Goal: Download file/media

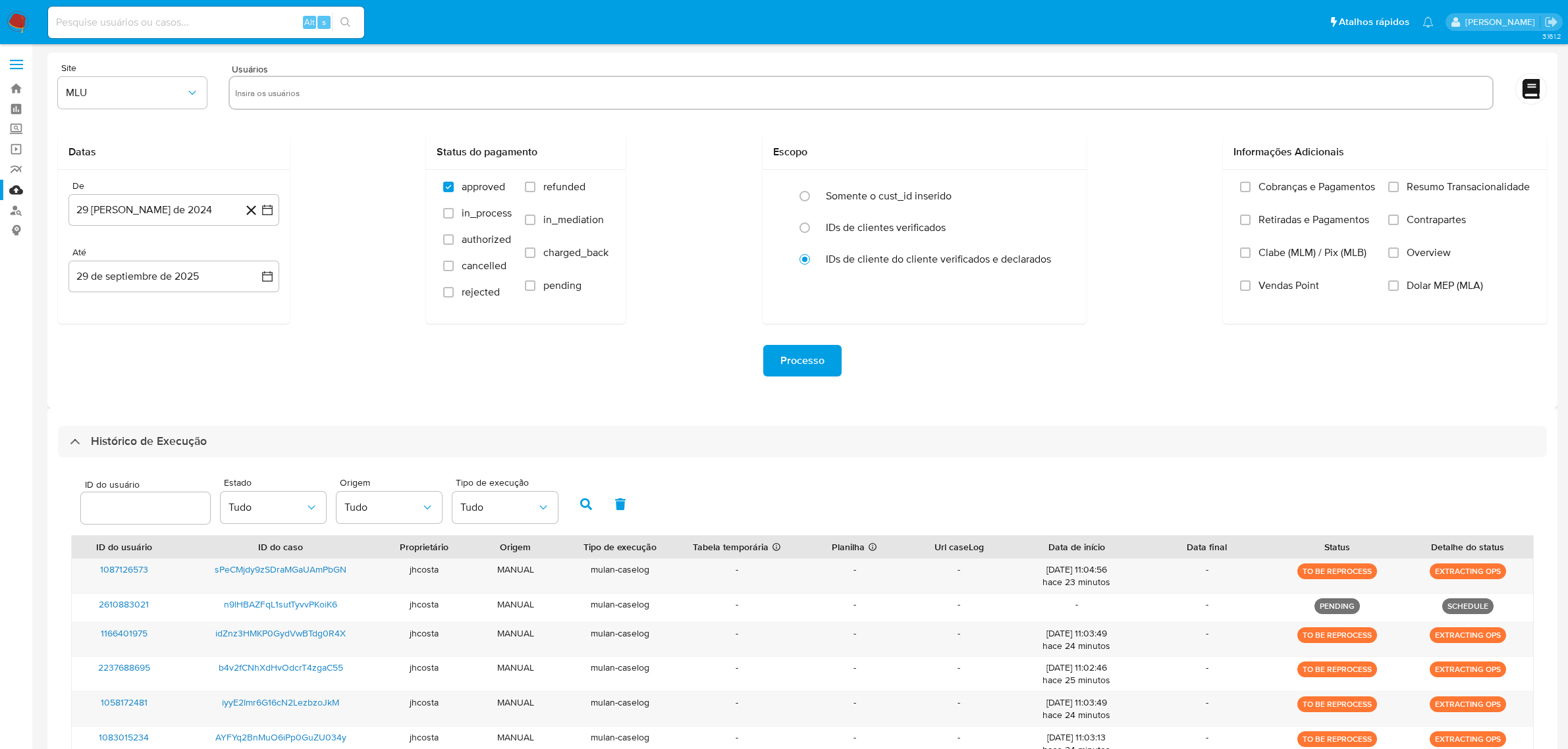
select select "10"
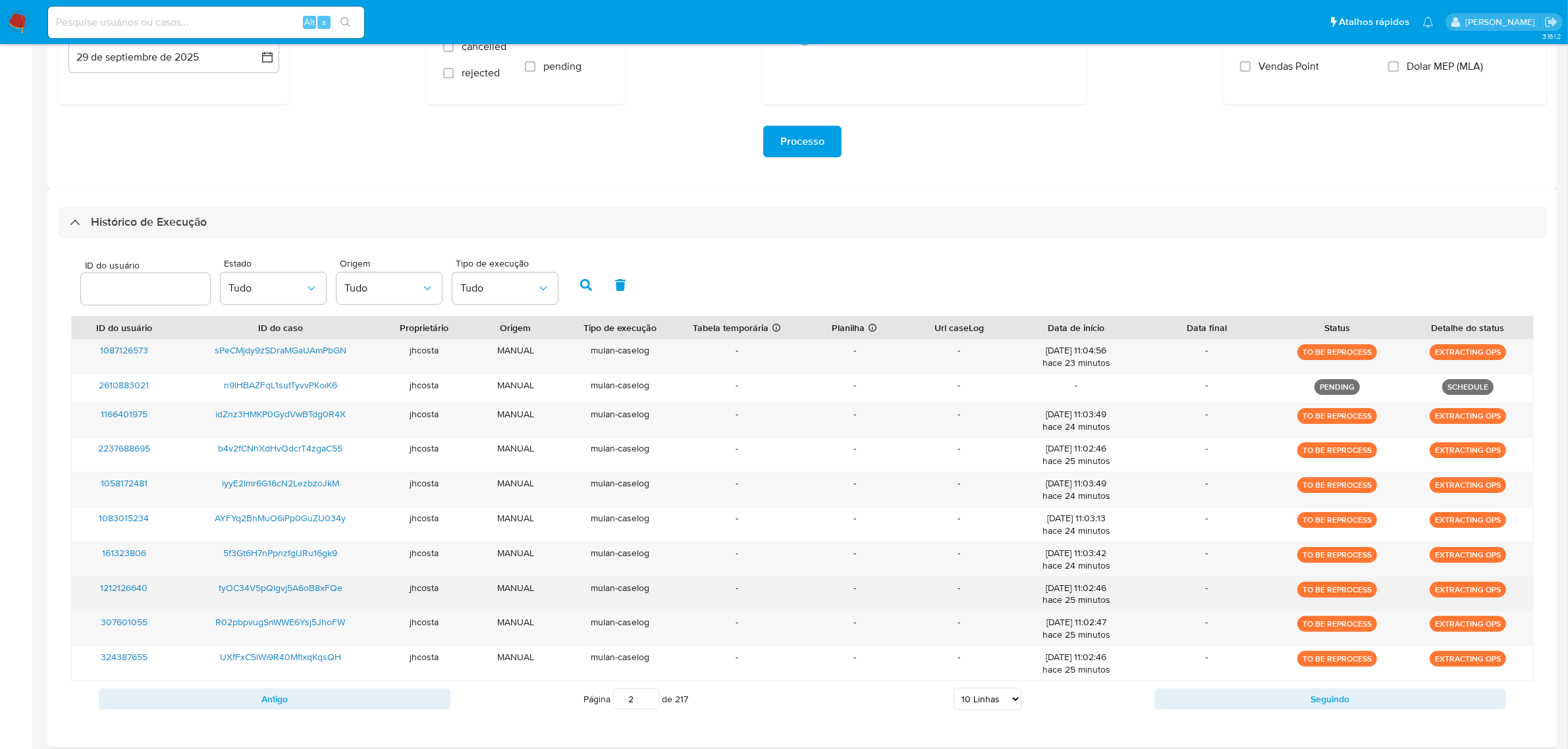
scroll to position [192, 0]
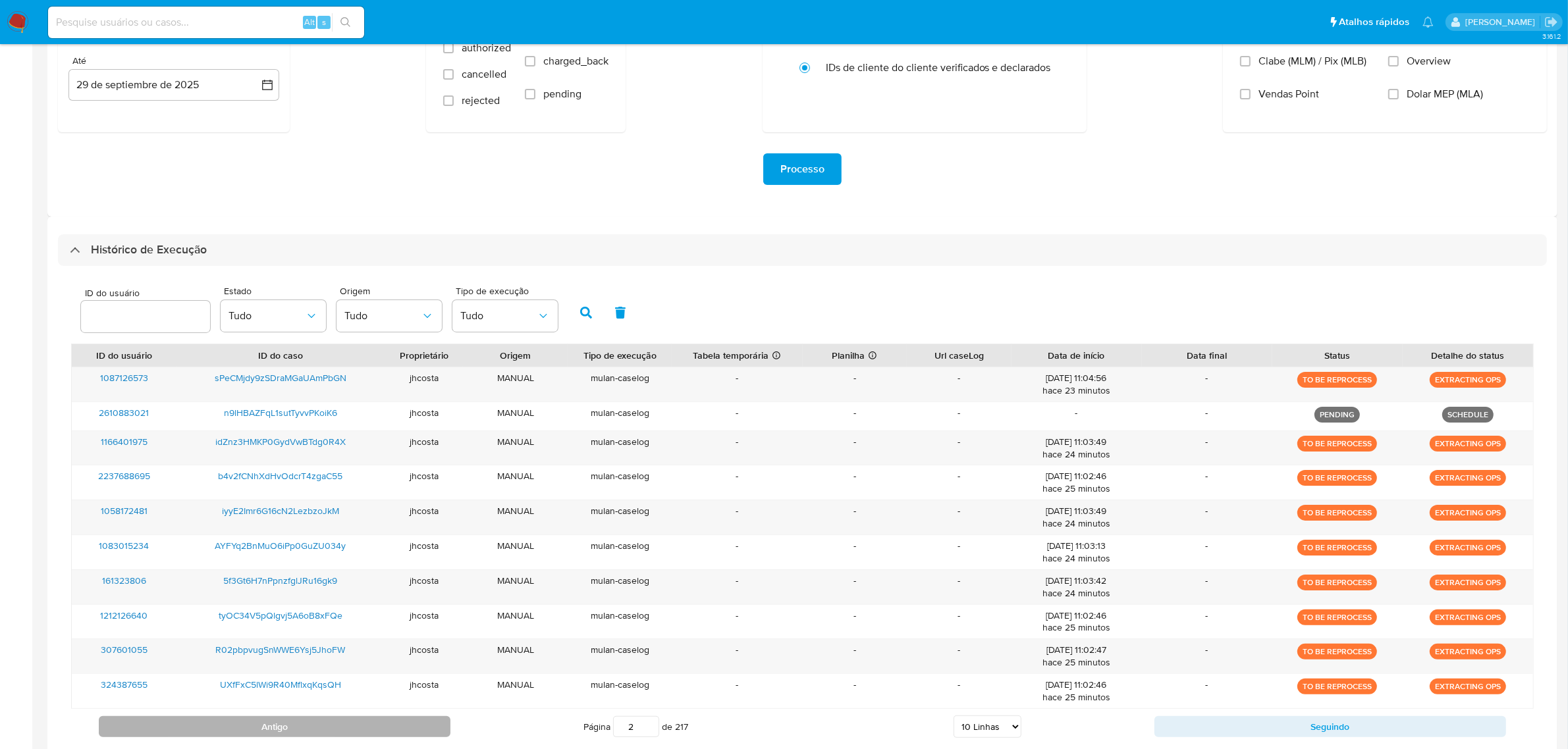
click at [350, 730] on button "Antigo" at bounding box center [274, 726] width 352 height 21
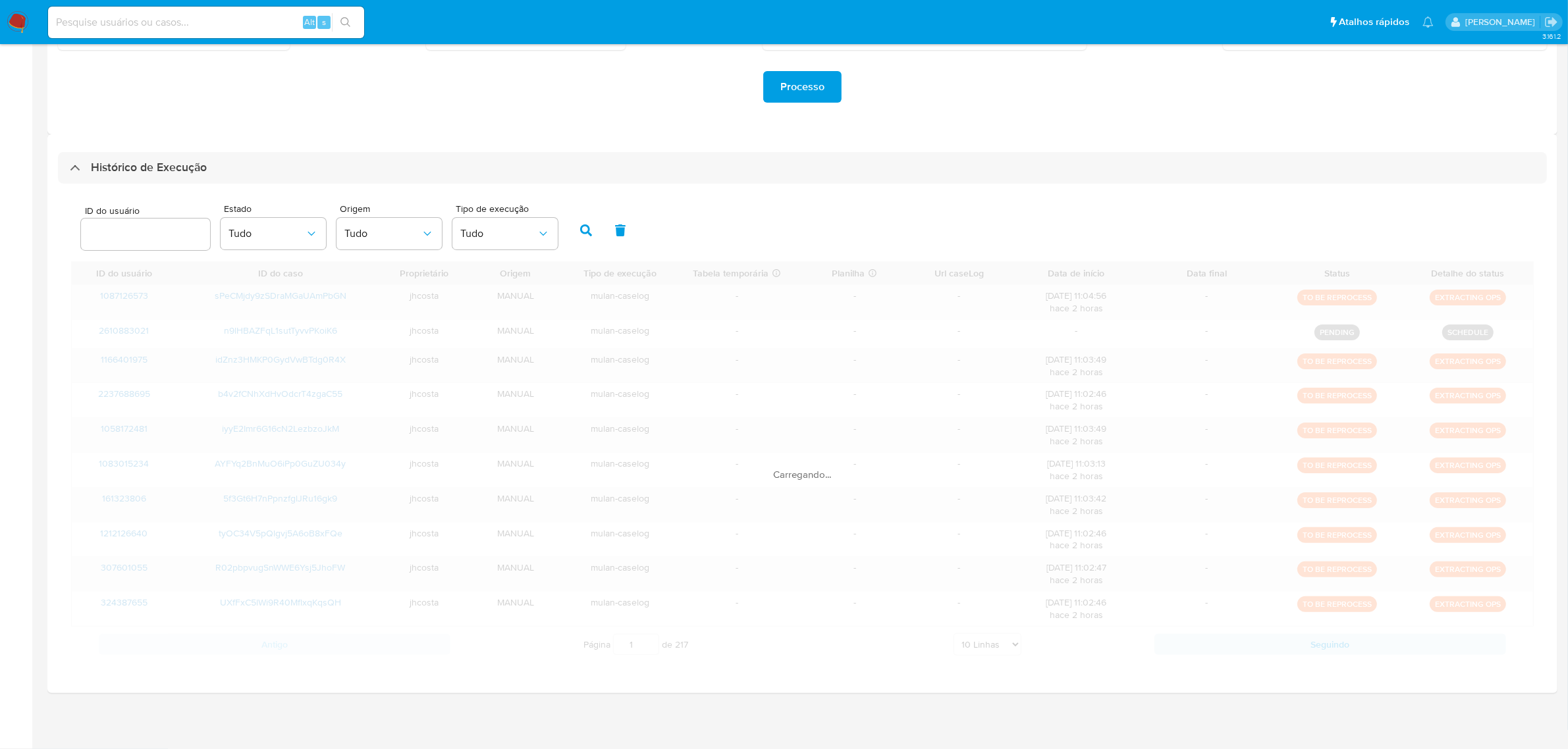
scroll to position [223, 0]
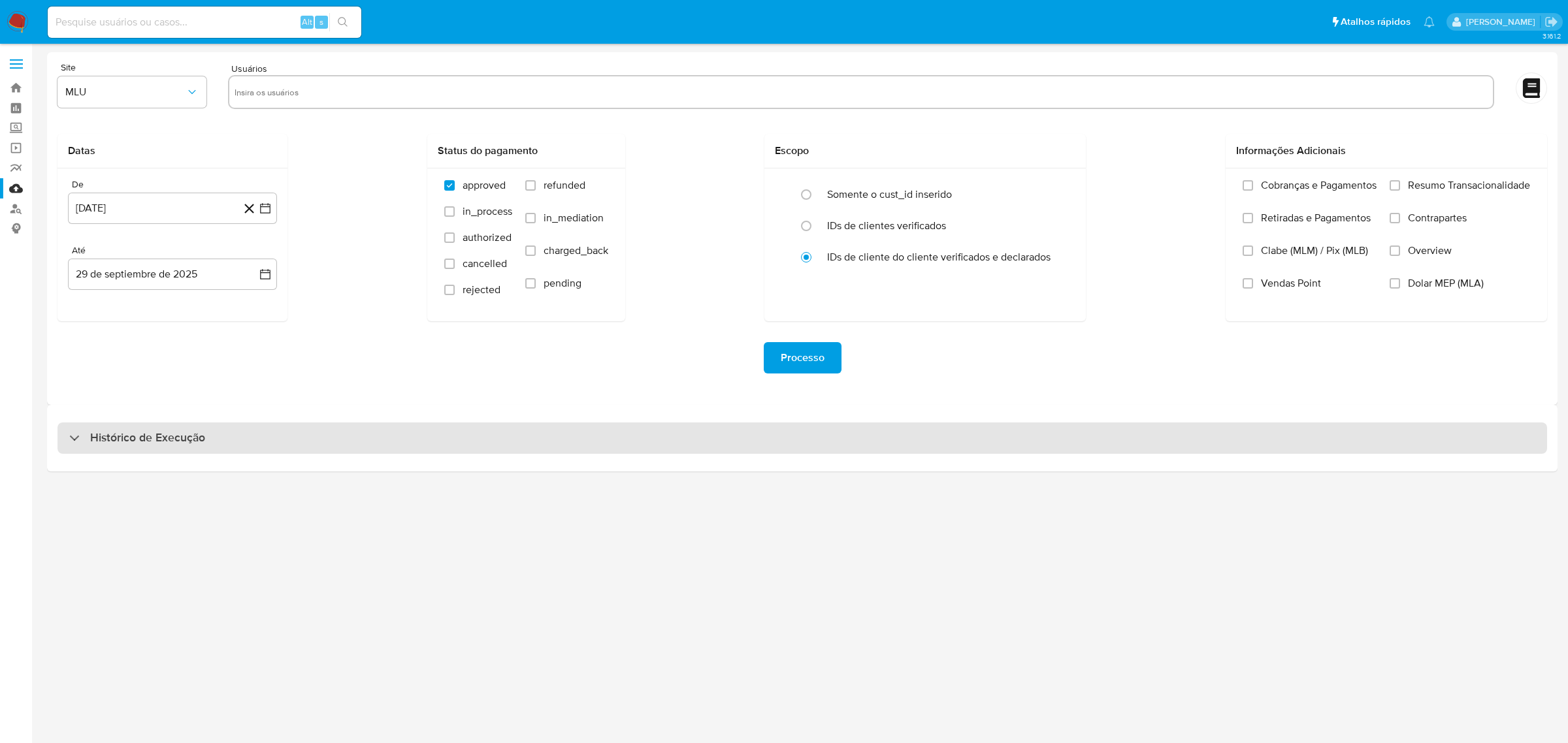
click at [145, 451] on div "Histórico de Execução" at bounding box center [802, 438] width 1490 height 31
select select "10"
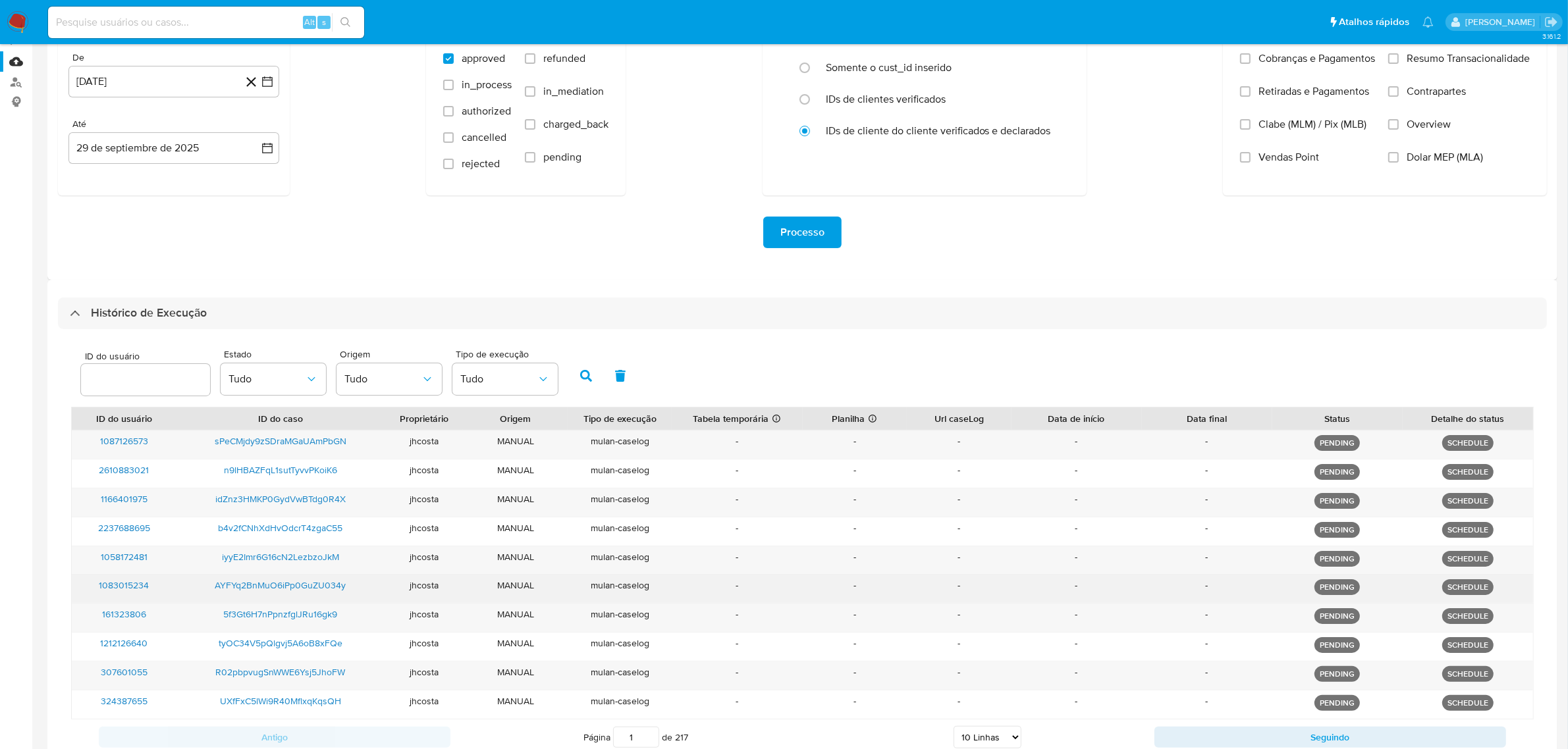
scroll to position [58, 0]
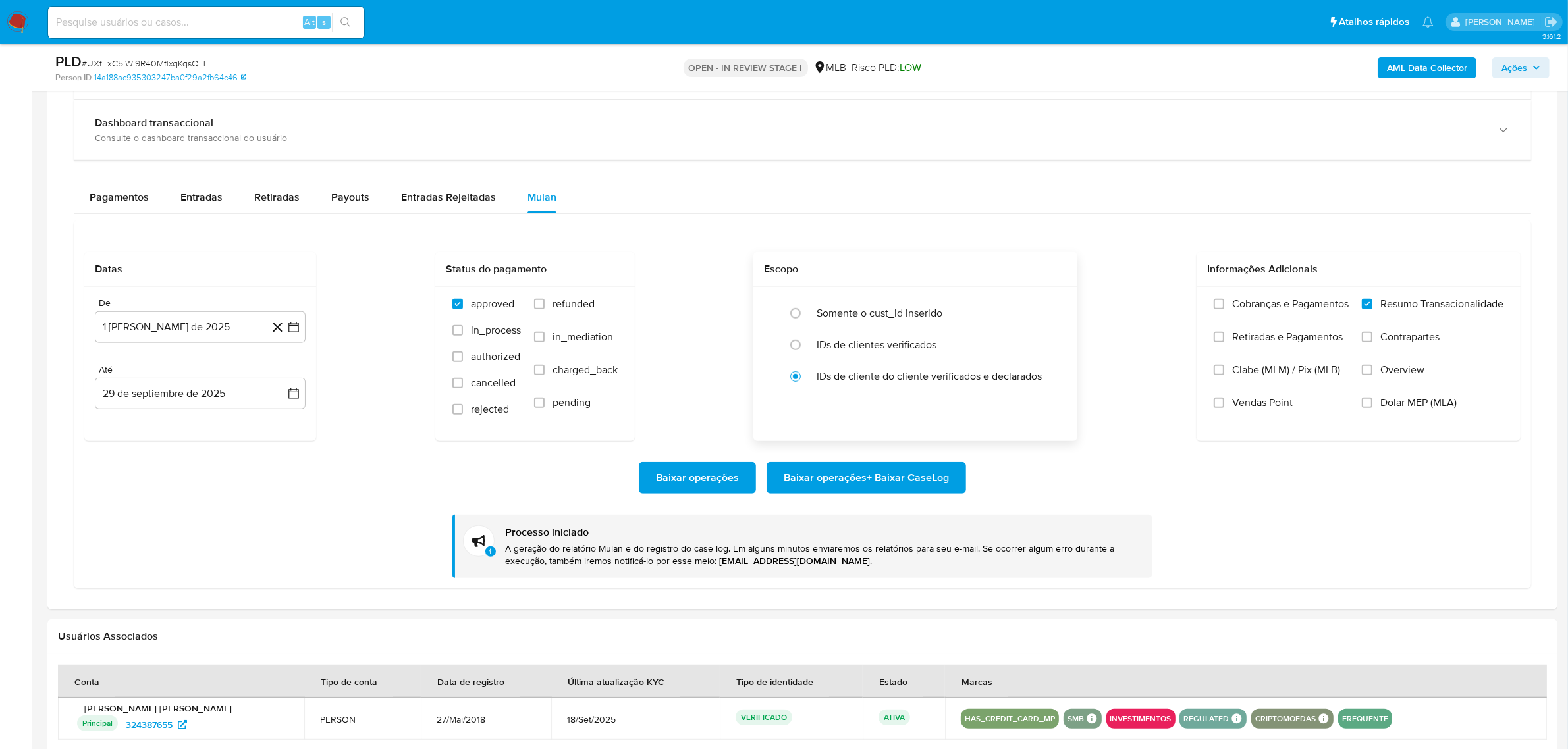
scroll to position [905, 0]
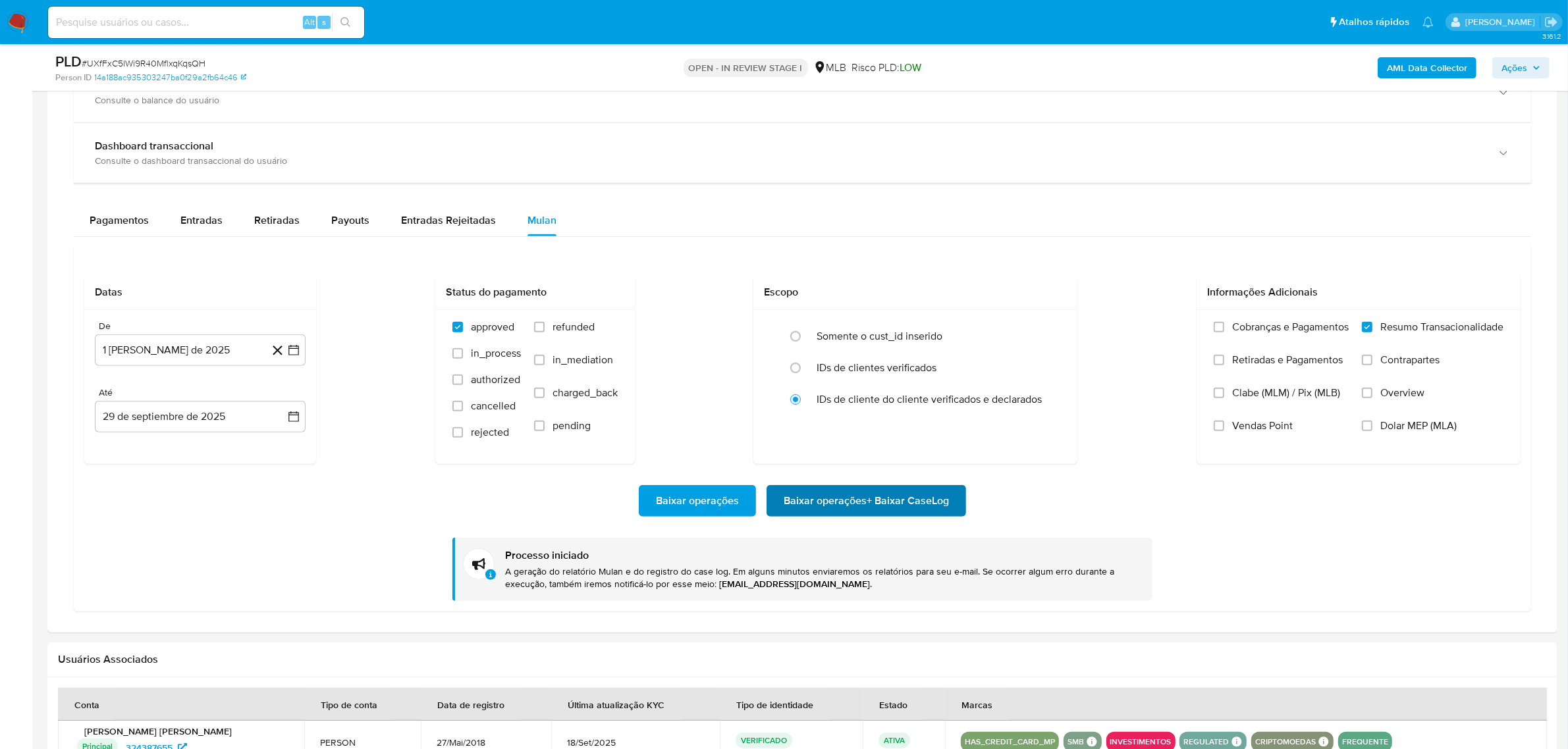
click at [831, 499] on span "Baixar operações + Baixar CaseLog" at bounding box center [866, 501] width 165 height 29
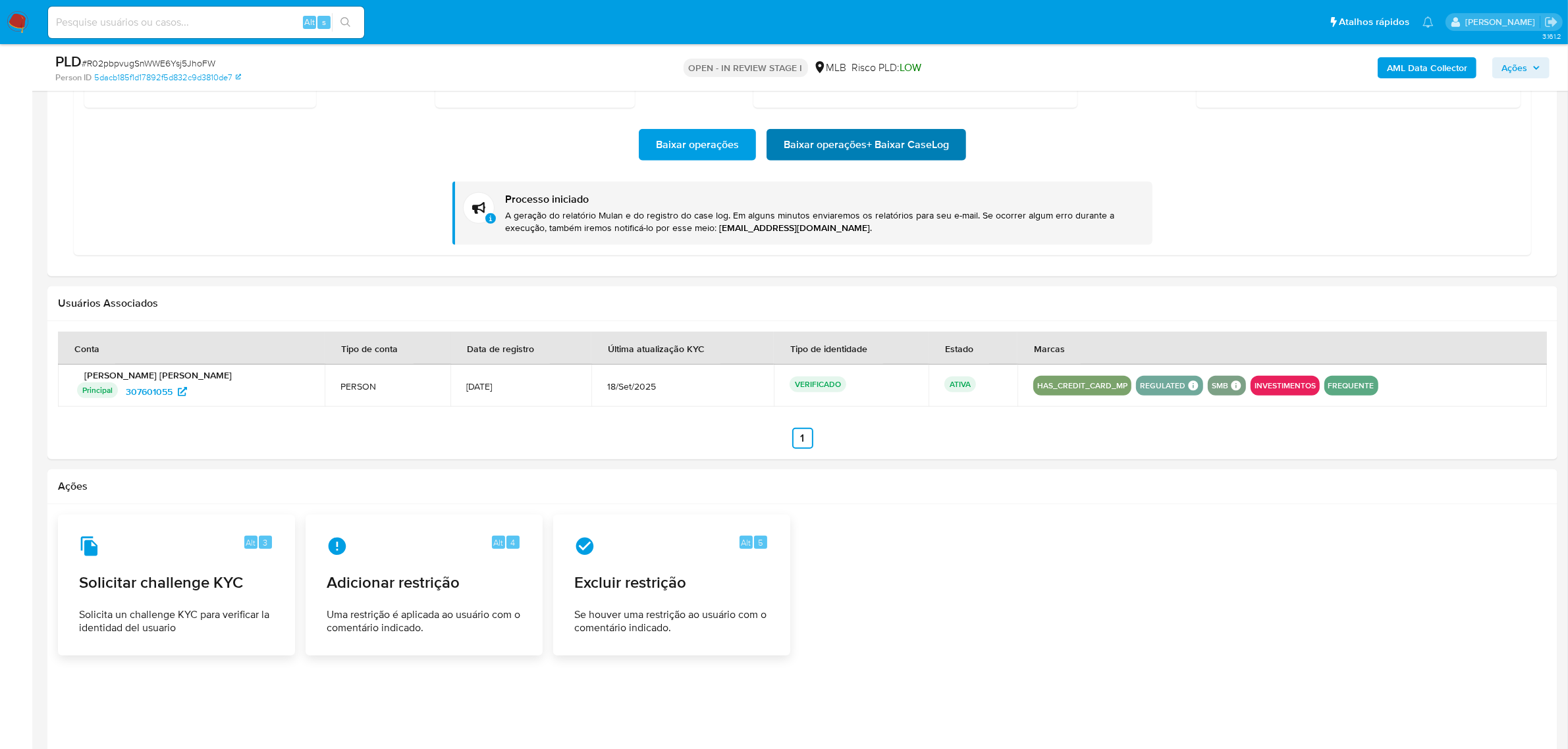
scroll to position [1127, 0]
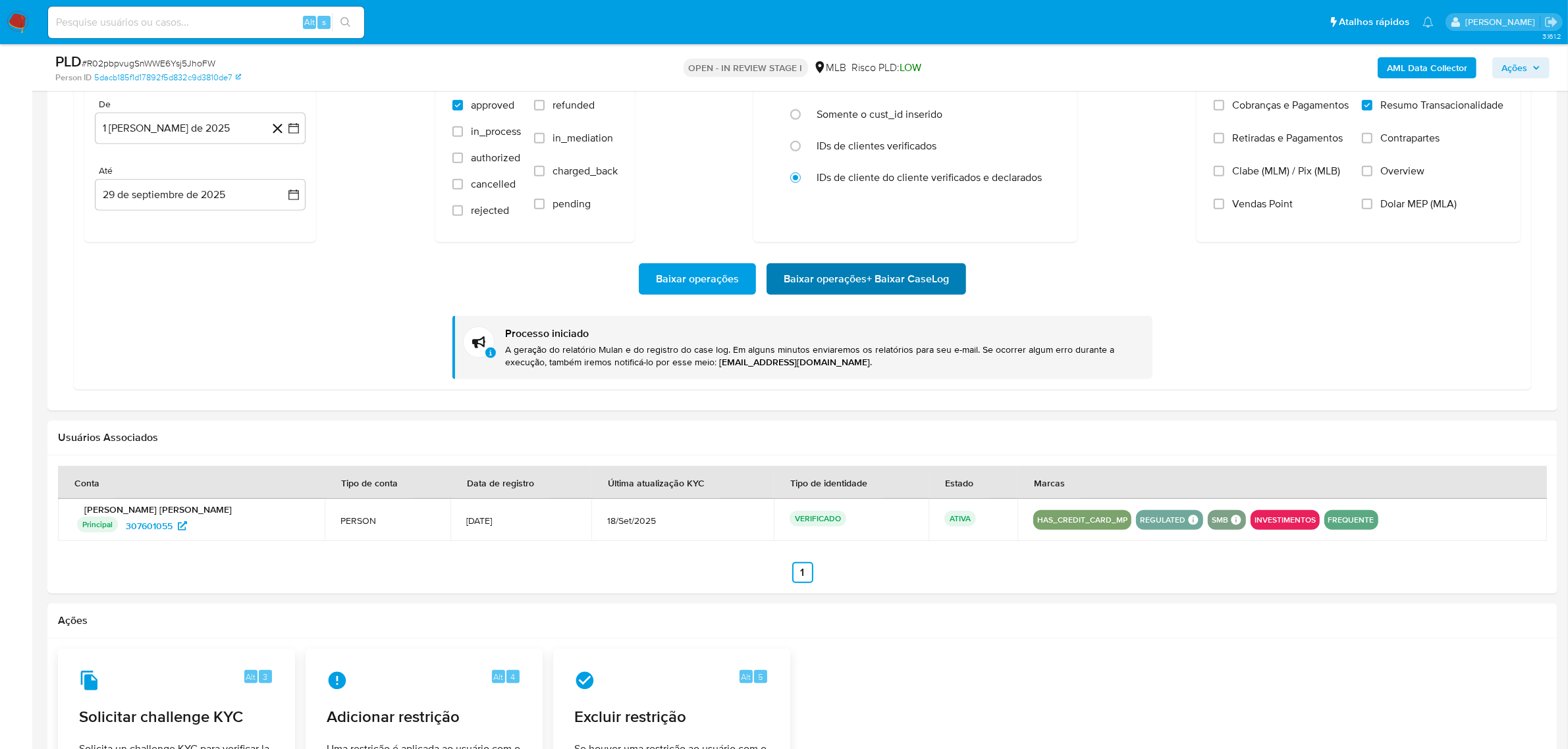
click at [865, 275] on span "Baixar operações + Baixar CaseLog" at bounding box center [866, 279] width 165 height 29
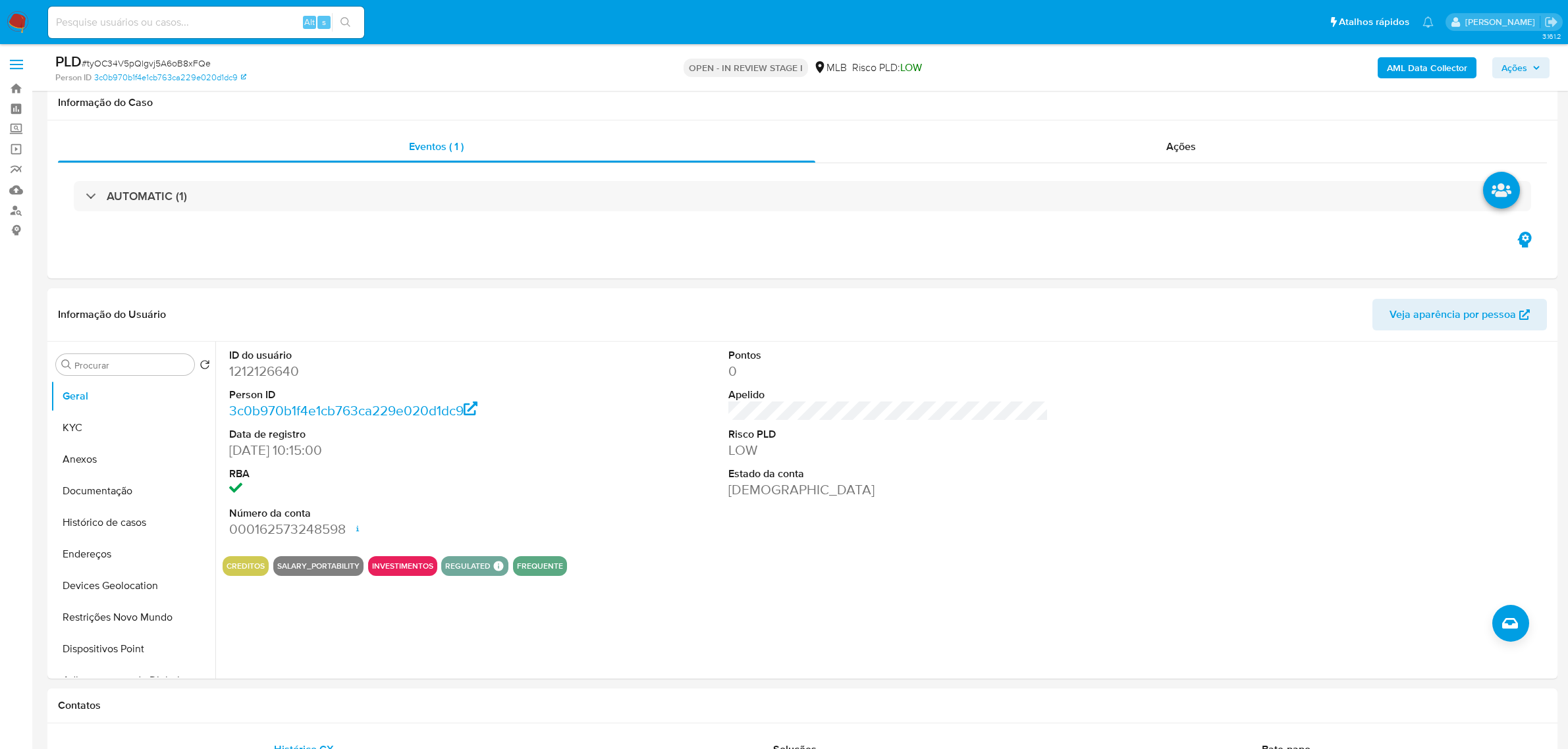
scroll to position [1399, 0]
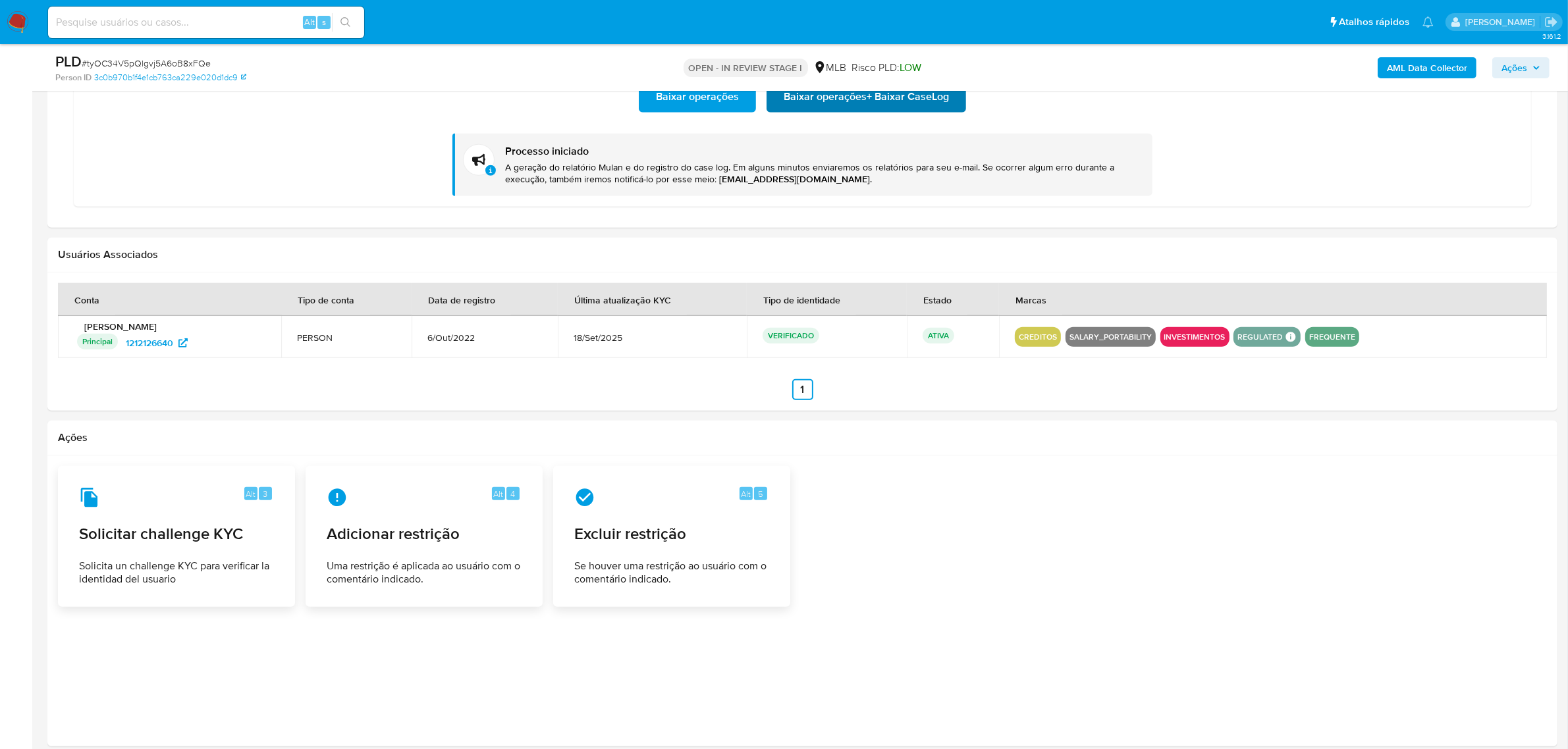
click at [833, 106] on span "Baixar operações + Baixar CaseLog" at bounding box center [866, 97] width 165 height 29
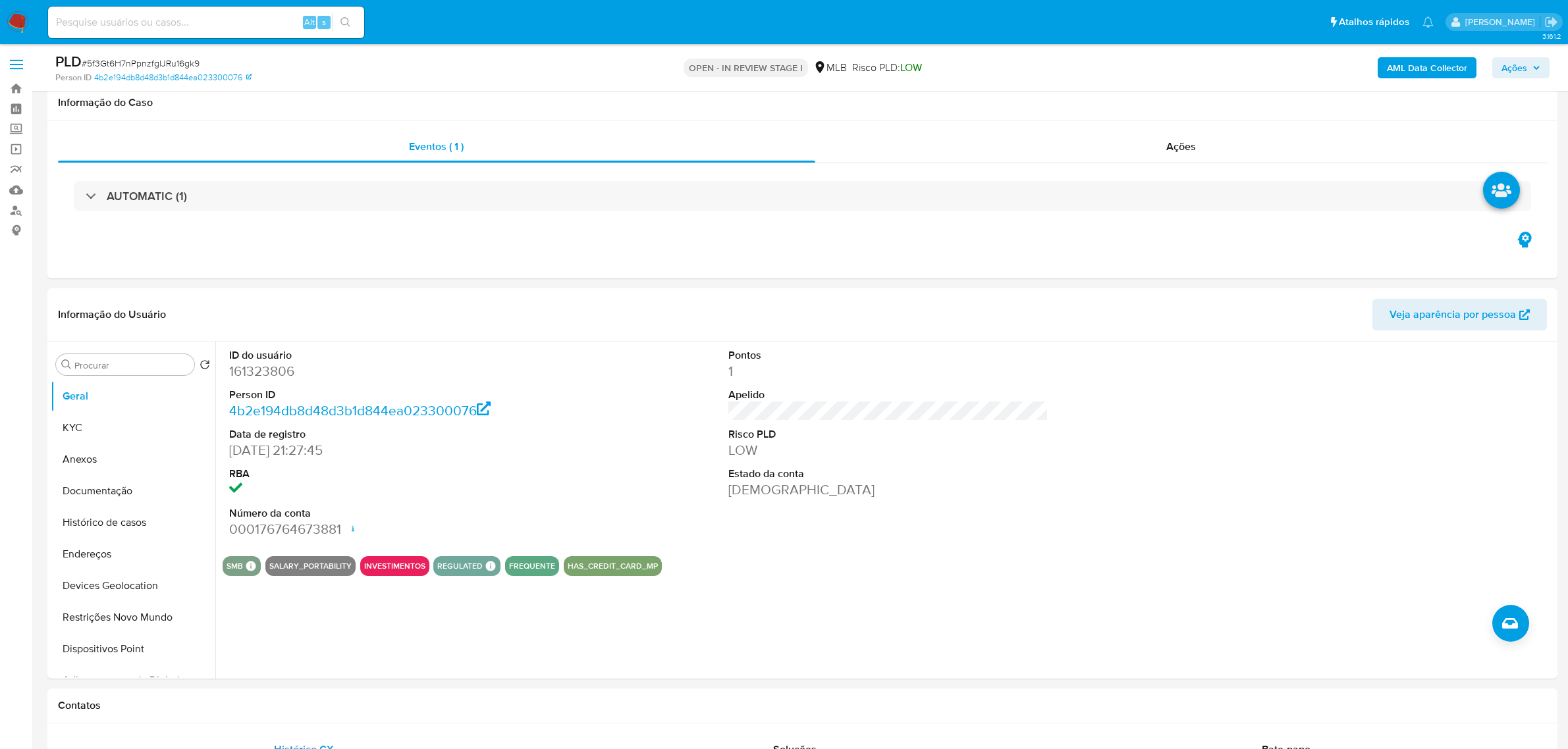
scroll to position [1317, 0]
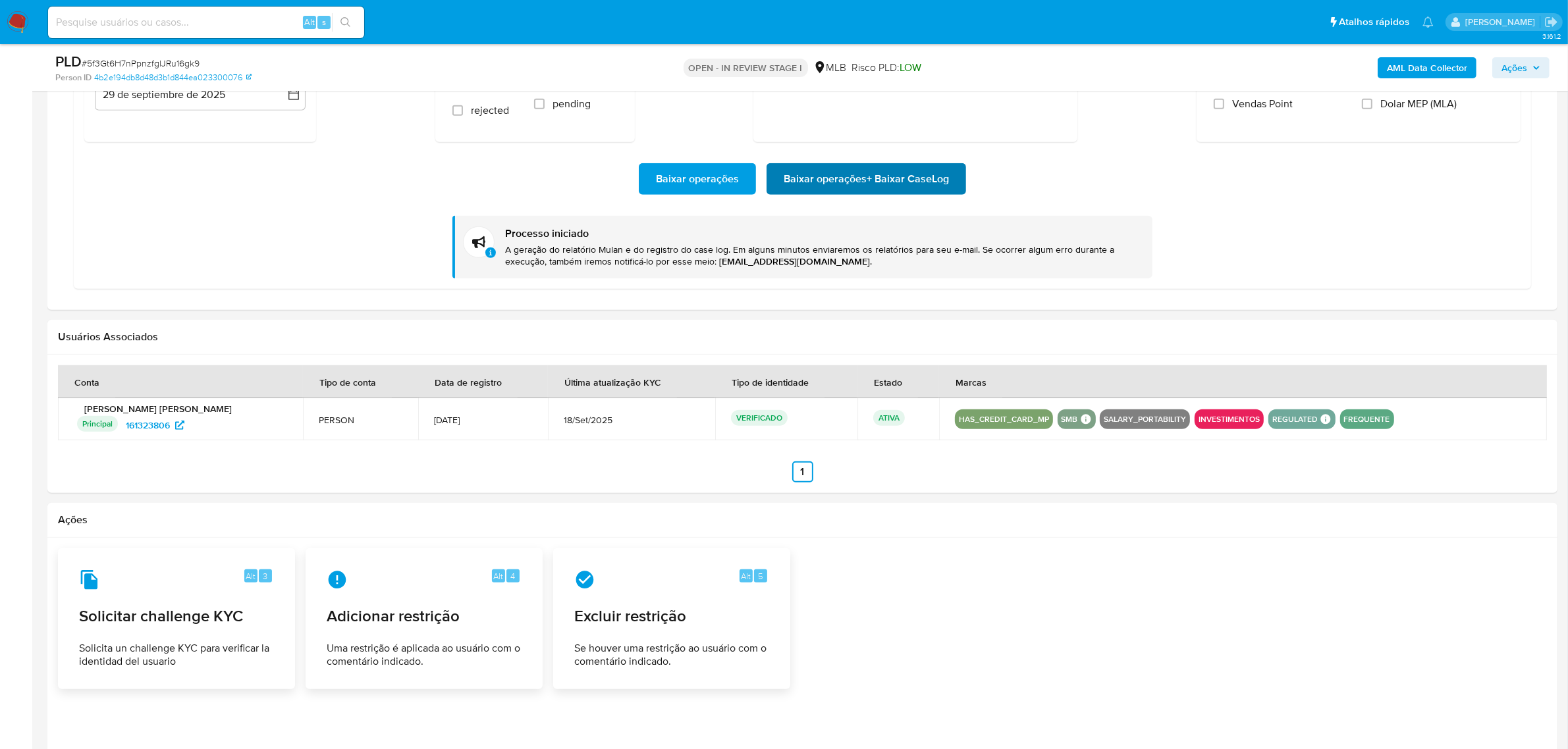
click at [850, 190] on span "Baixar operações + Baixar CaseLog" at bounding box center [866, 180] width 165 height 29
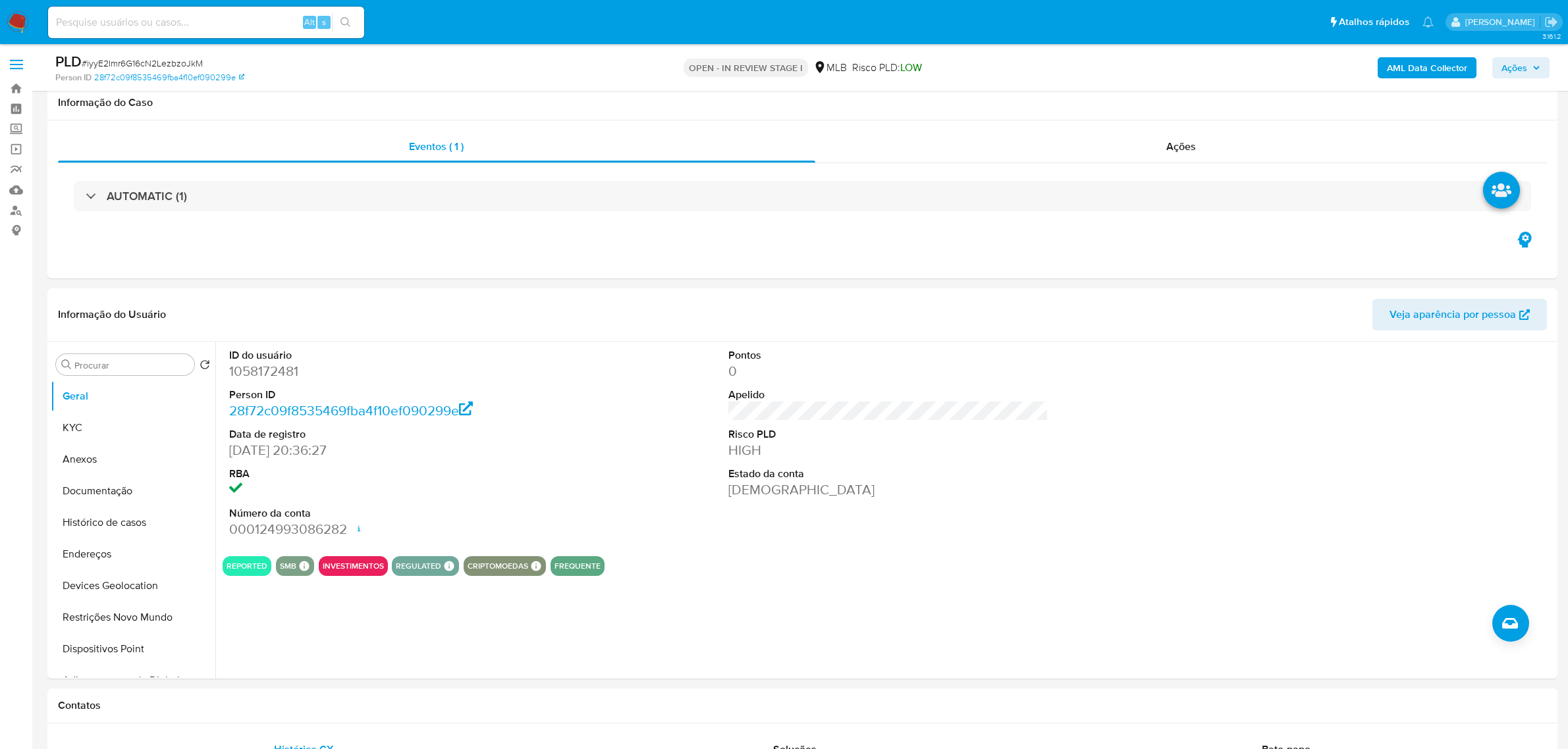
scroll to position [1234, 0]
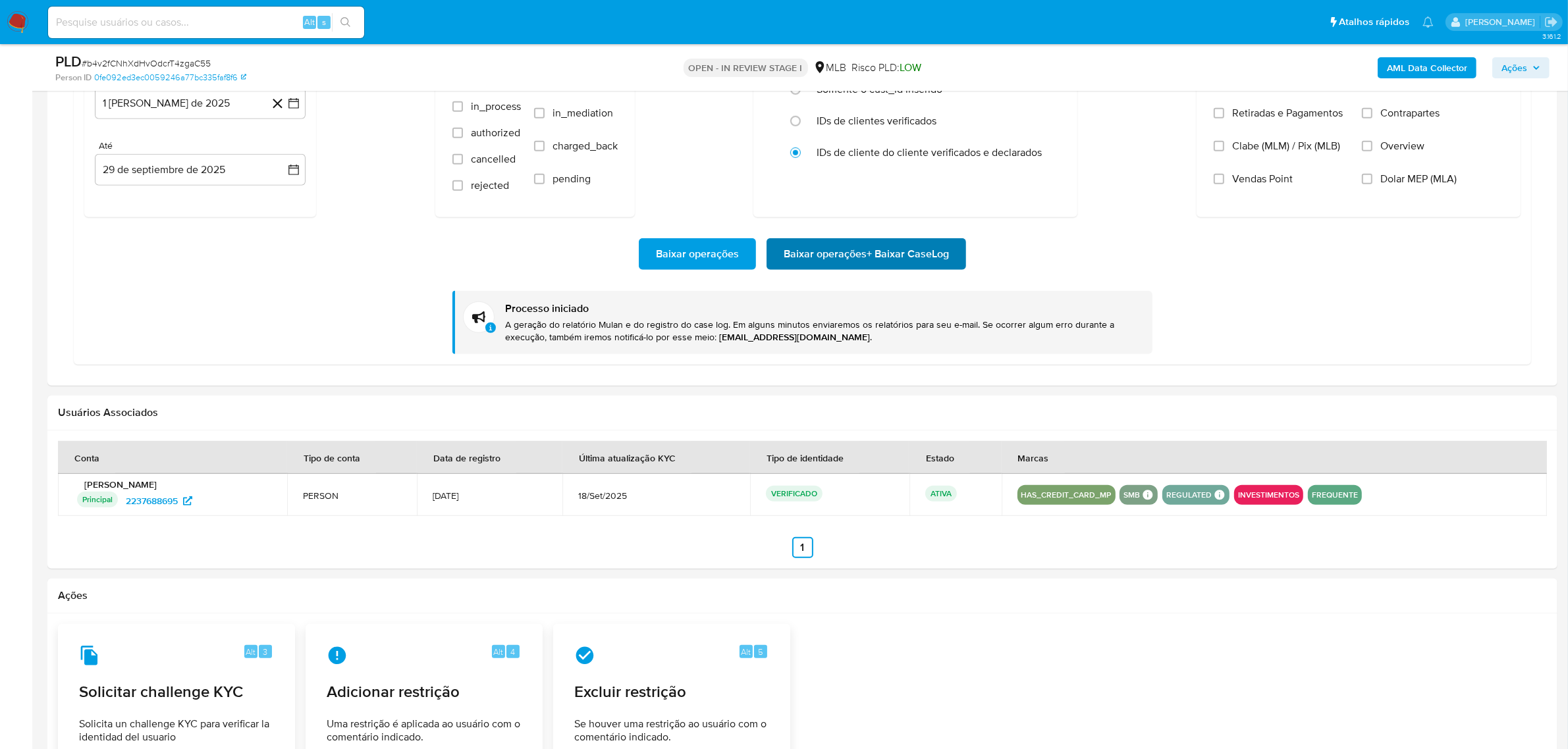
click at [829, 251] on span "Baixar operações + Baixar CaseLog" at bounding box center [866, 254] width 165 height 29
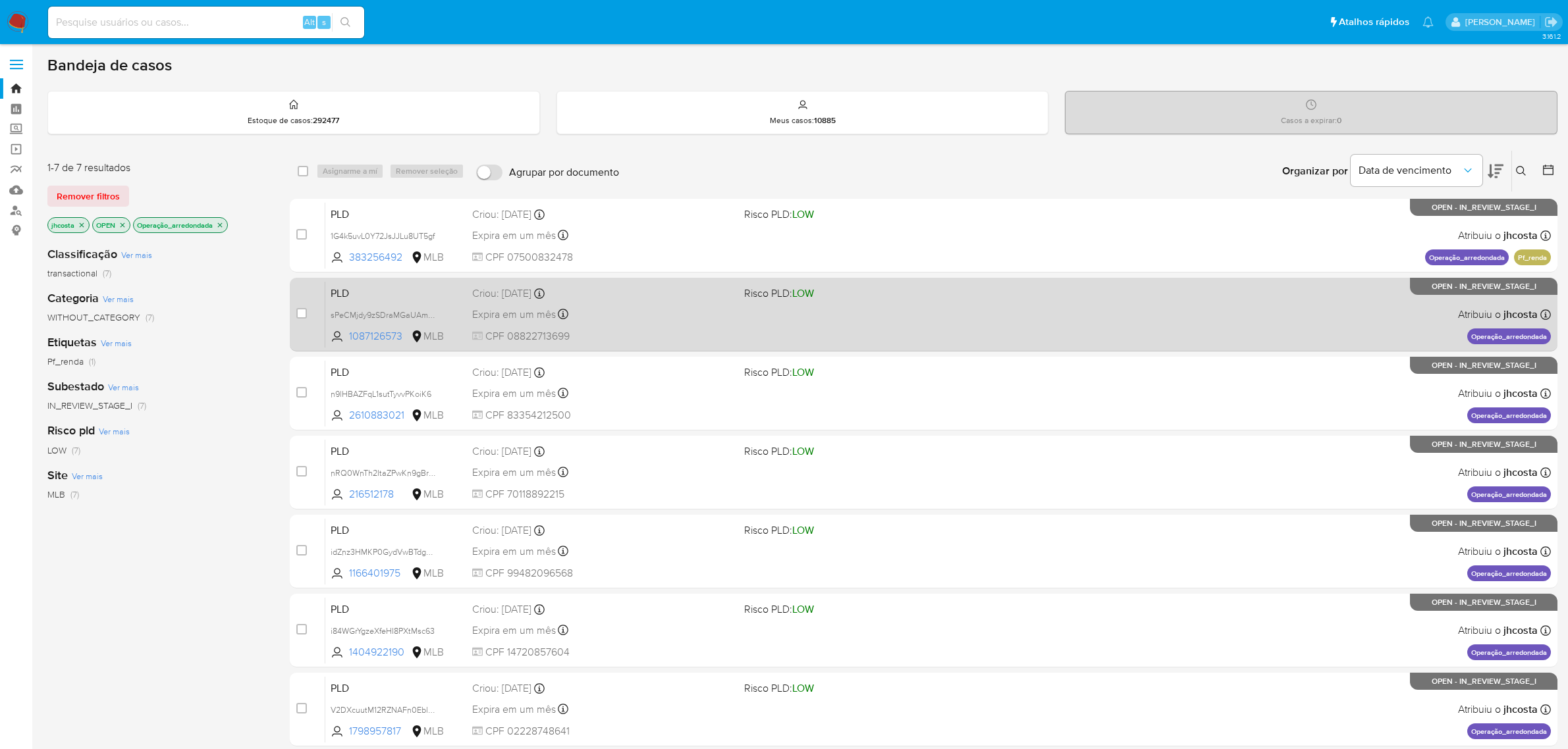
scroll to position [99, 0]
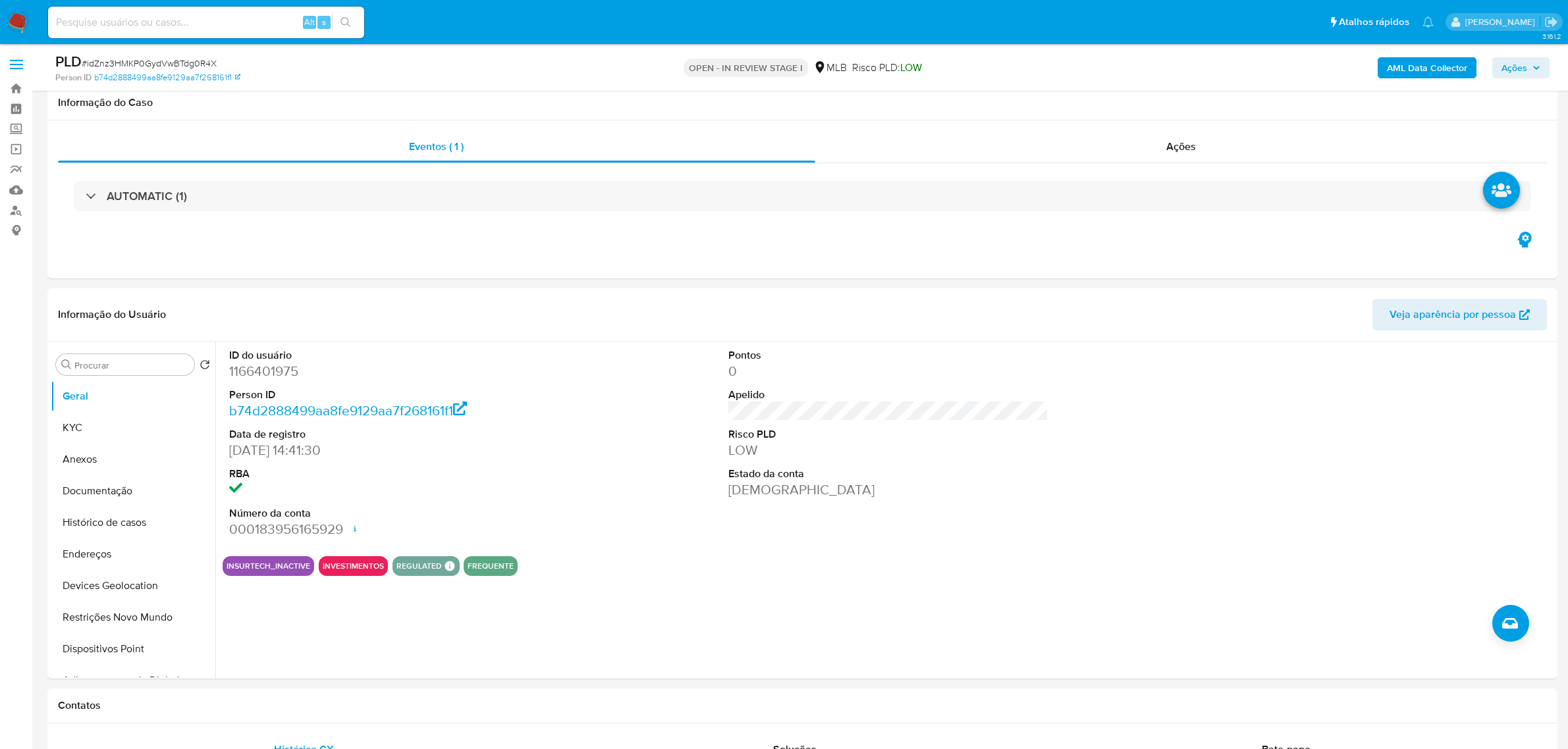
scroll to position [1399, 0]
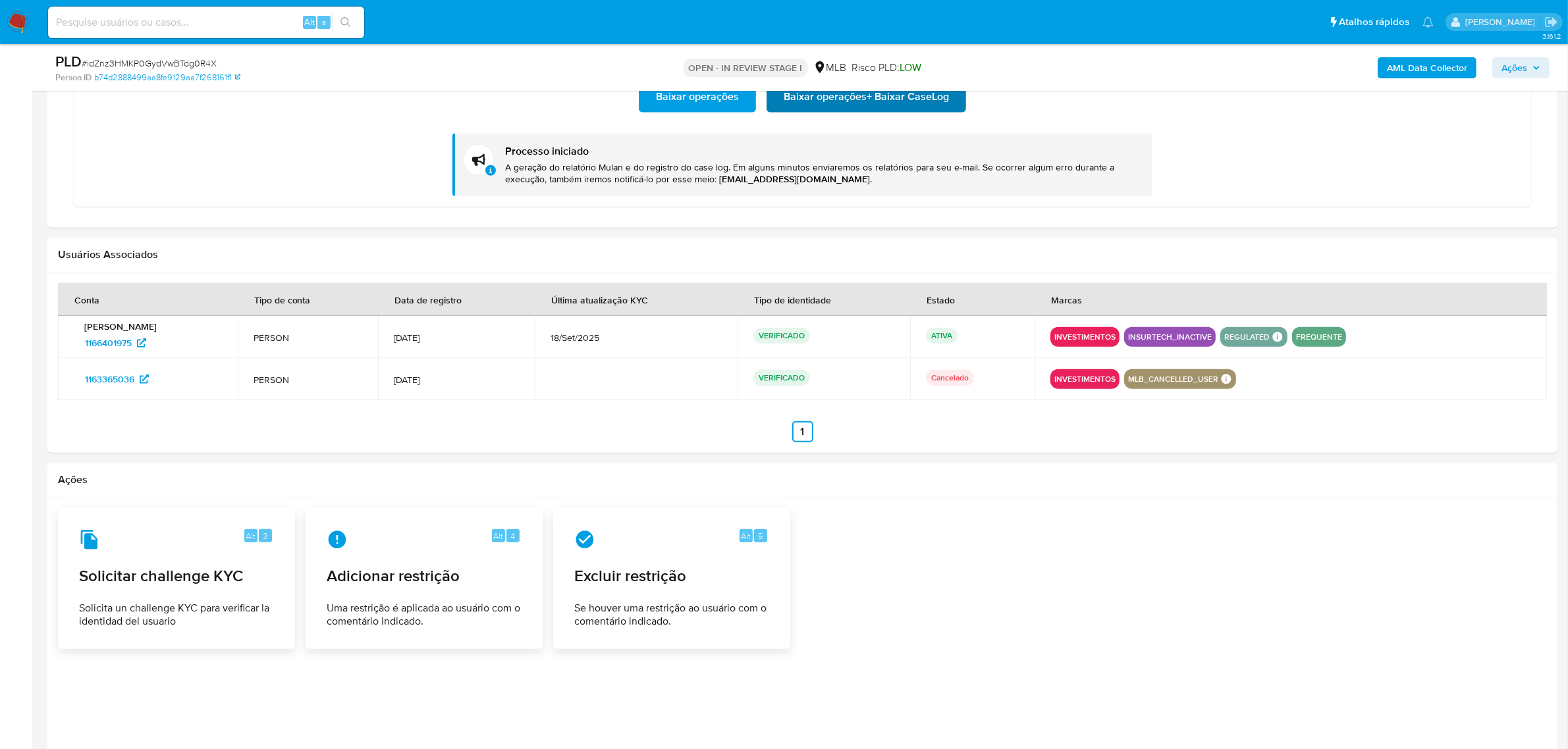
click at [826, 106] on span "Baixar operações + Baixar CaseLog" at bounding box center [866, 97] width 165 height 29
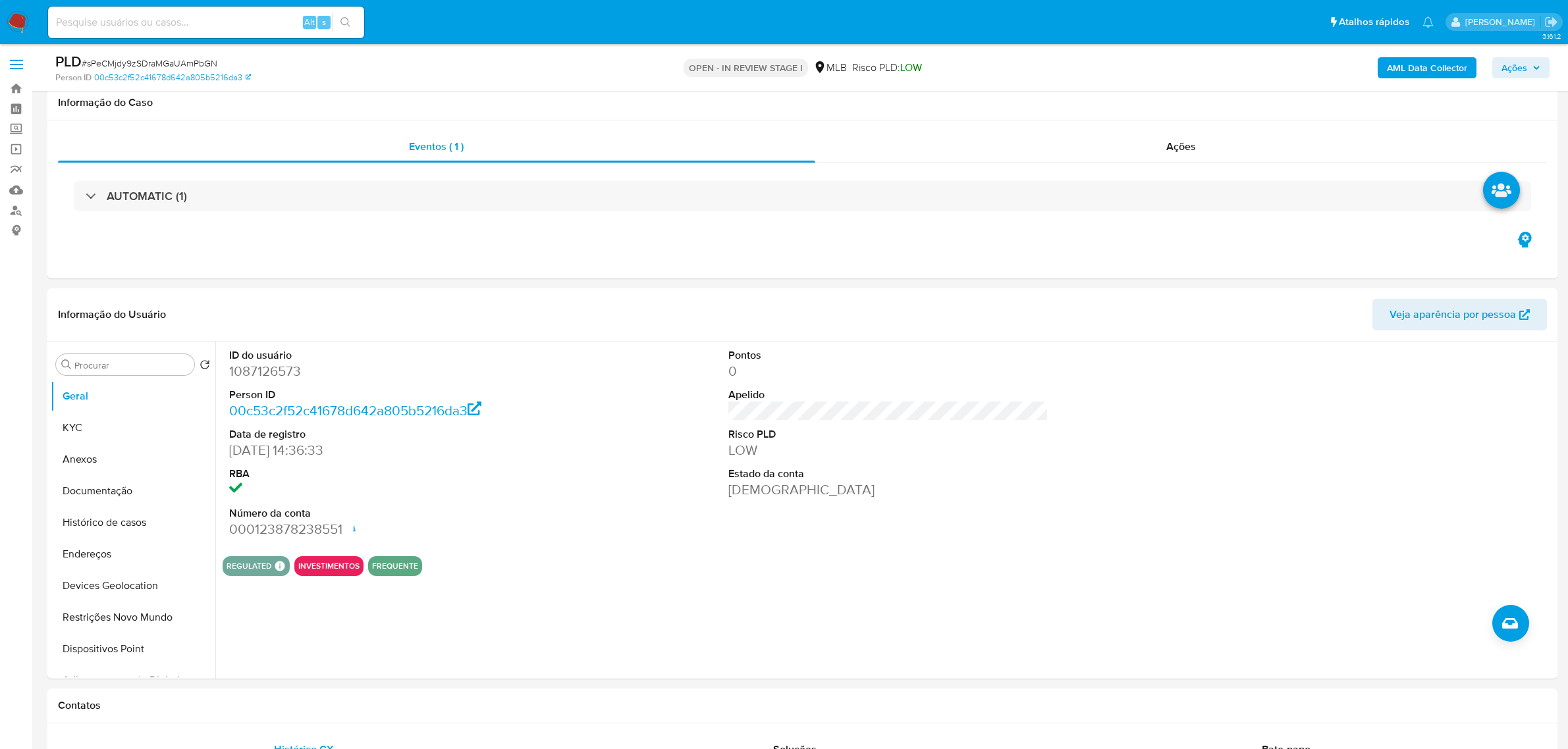
scroll to position [987, 0]
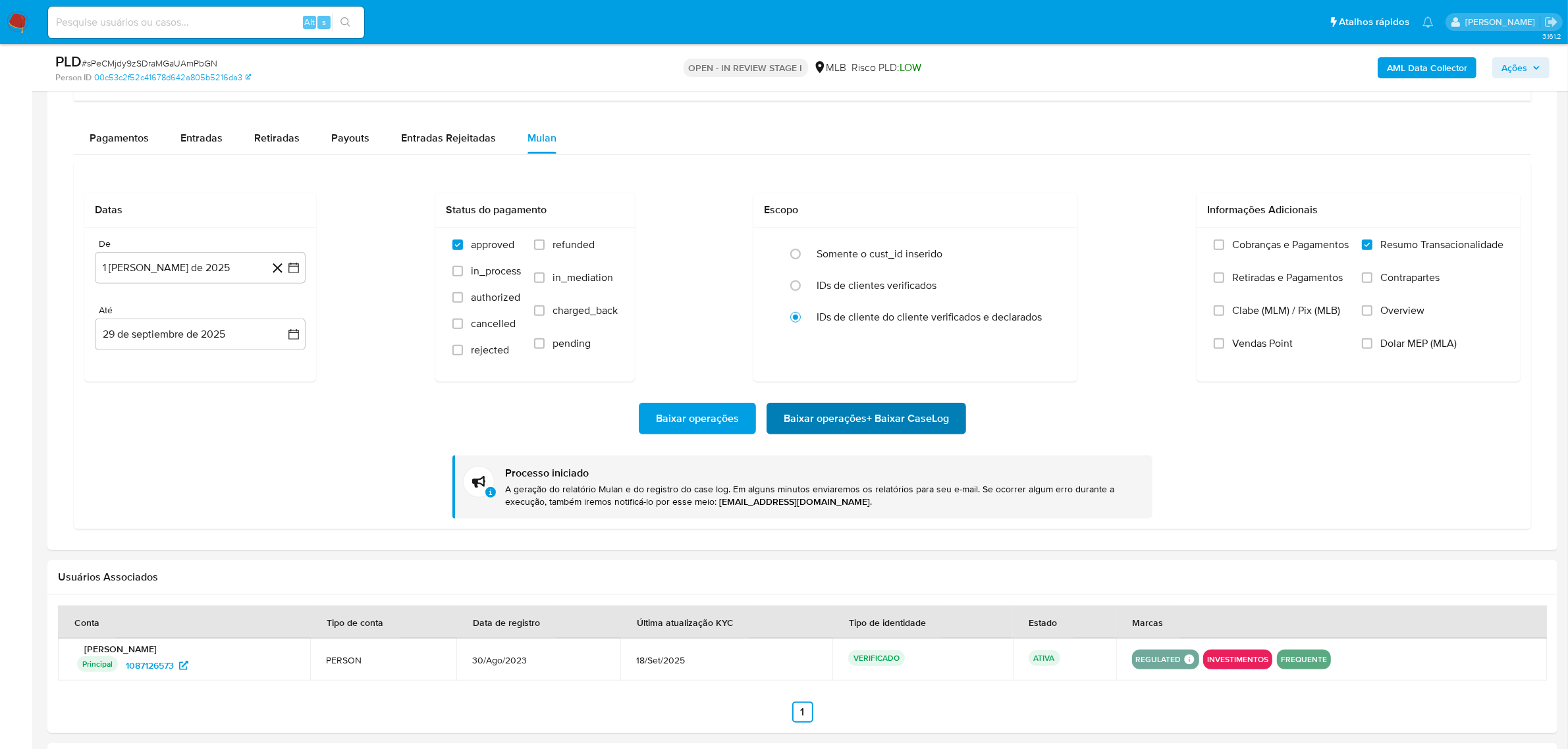
click at [883, 422] on span "Baixar operações + Baixar CaseLog" at bounding box center [866, 419] width 165 height 29
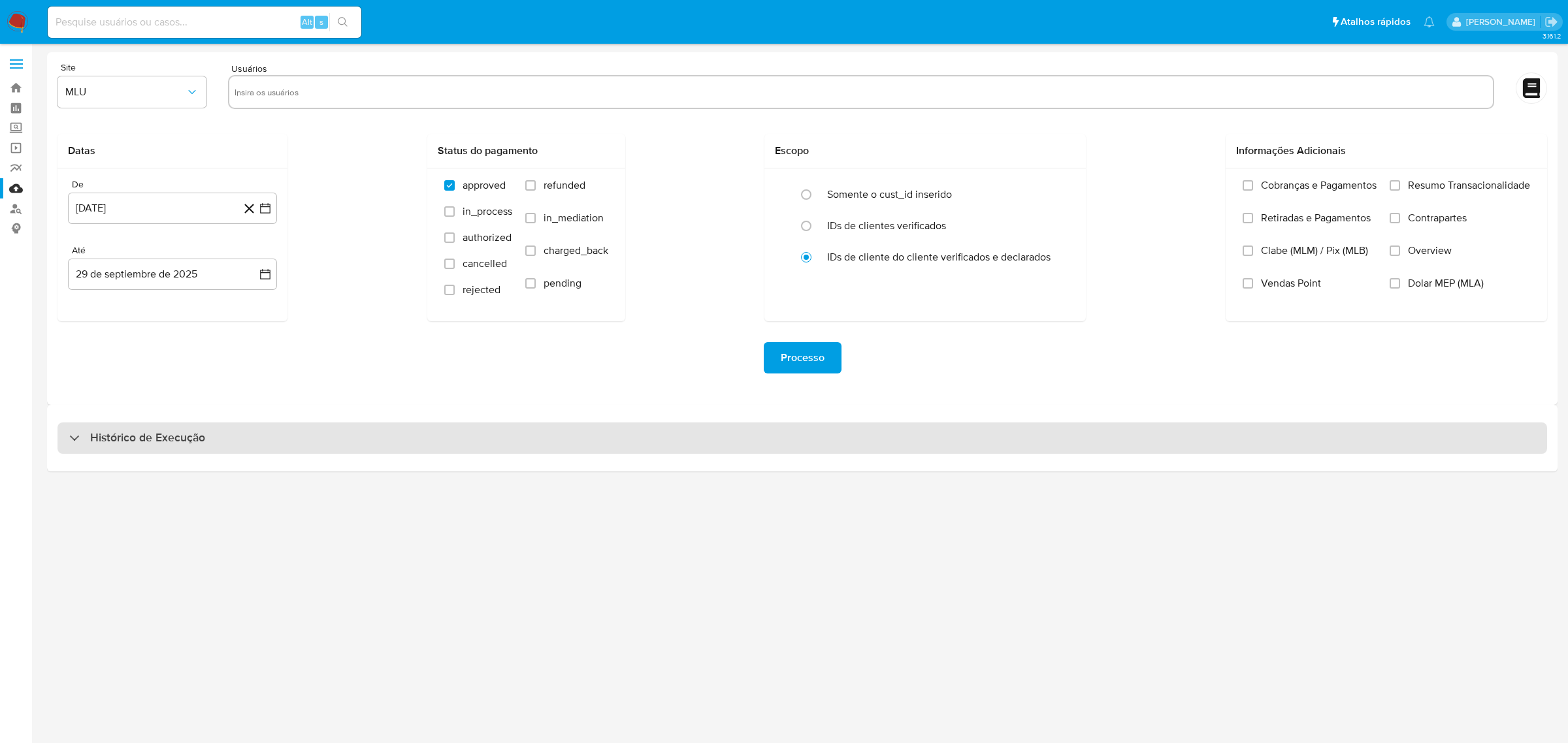
drag, startPoint x: 506, startPoint y: 455, endPoint x: 505, endPoint y: 449, distance: 6.1
click at [506, 452] on div "Histórico de Execução" at bounding box center [802, 438] width 1511 height 67
click at [507, 438] on div "Histórico de Execução" at bounding box center [802, 438] width 1490 height 31
select select "10"
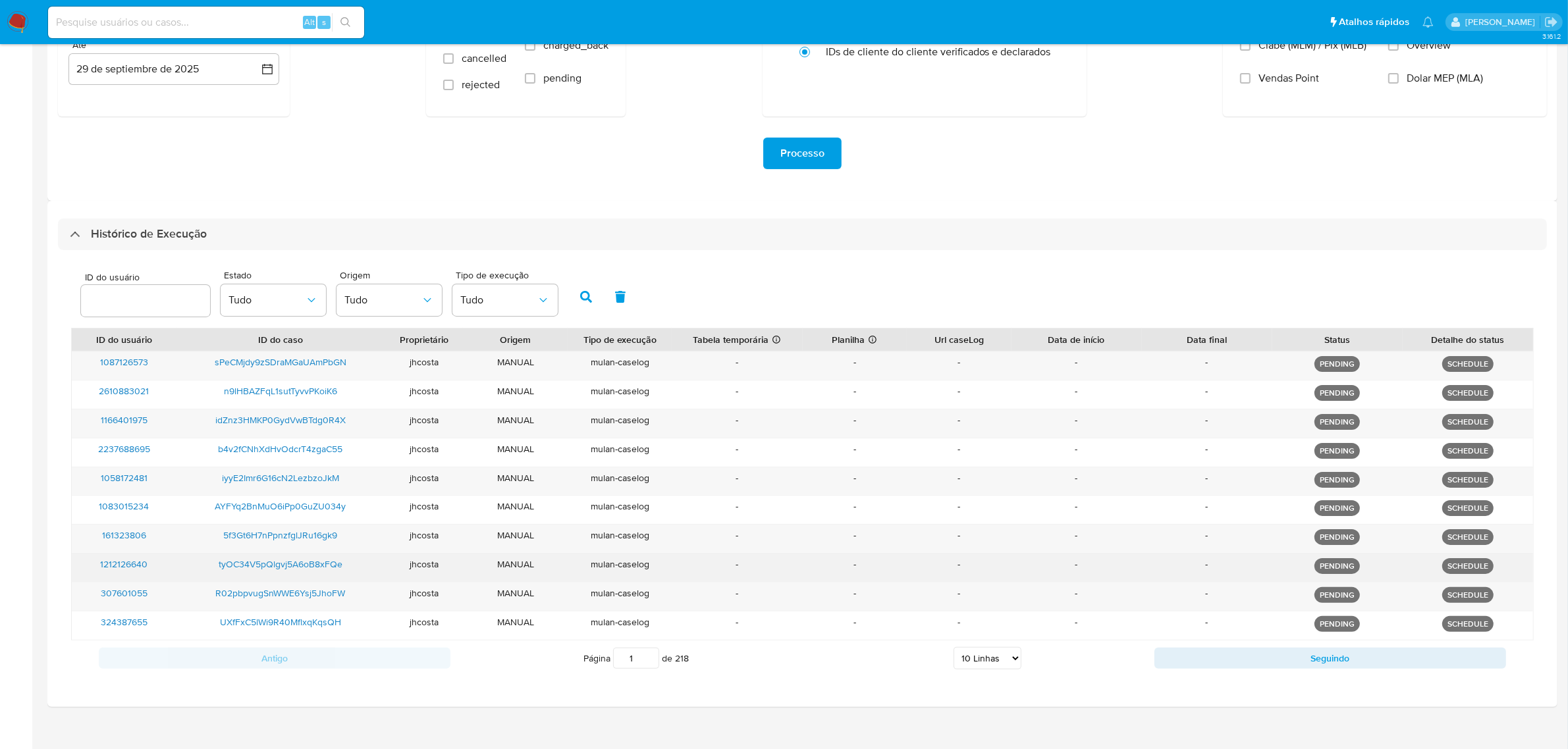
scroll to position [223, 0]
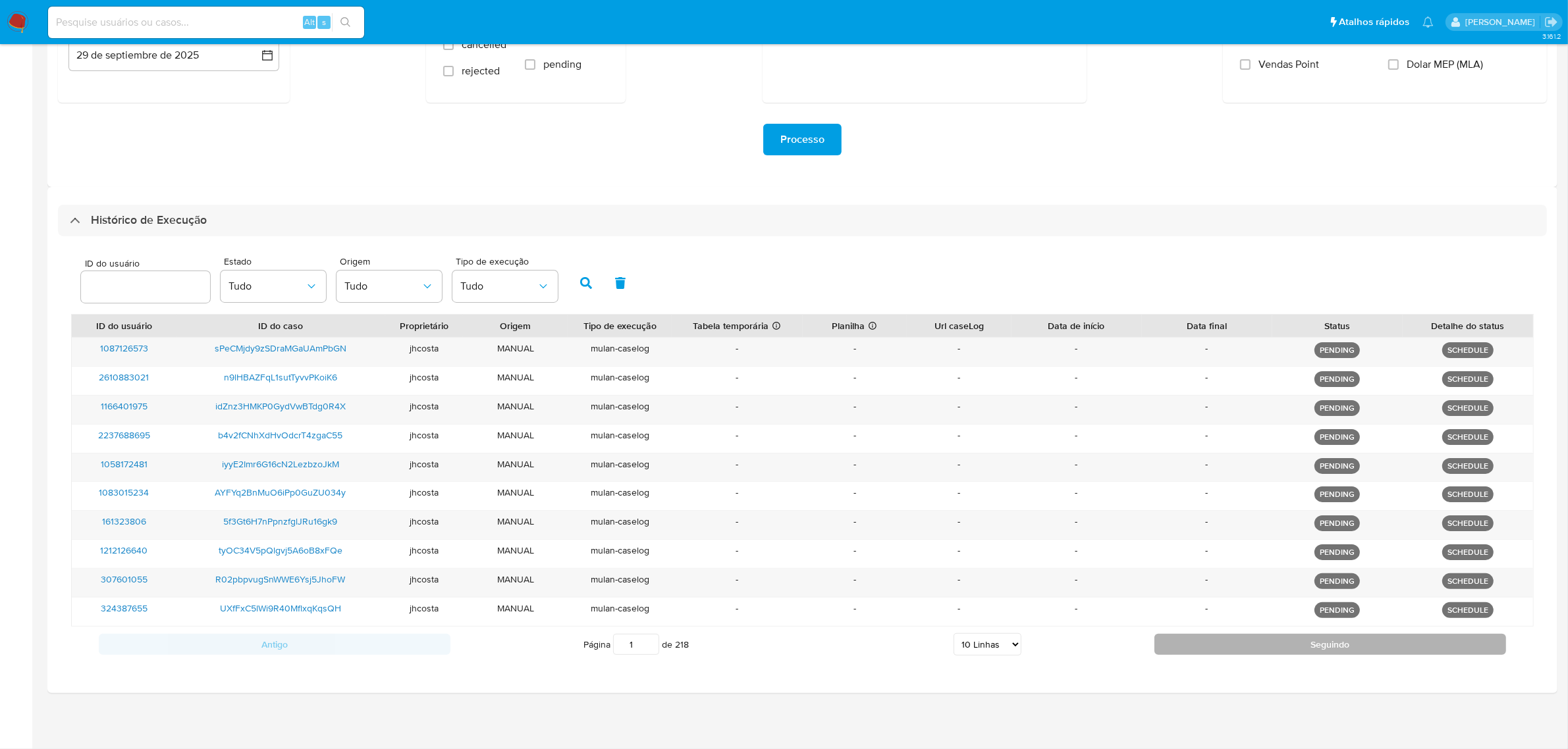
click at [1456, 646] on button "Seguindo" at bounding box center [1331, 644] width 352 height 21
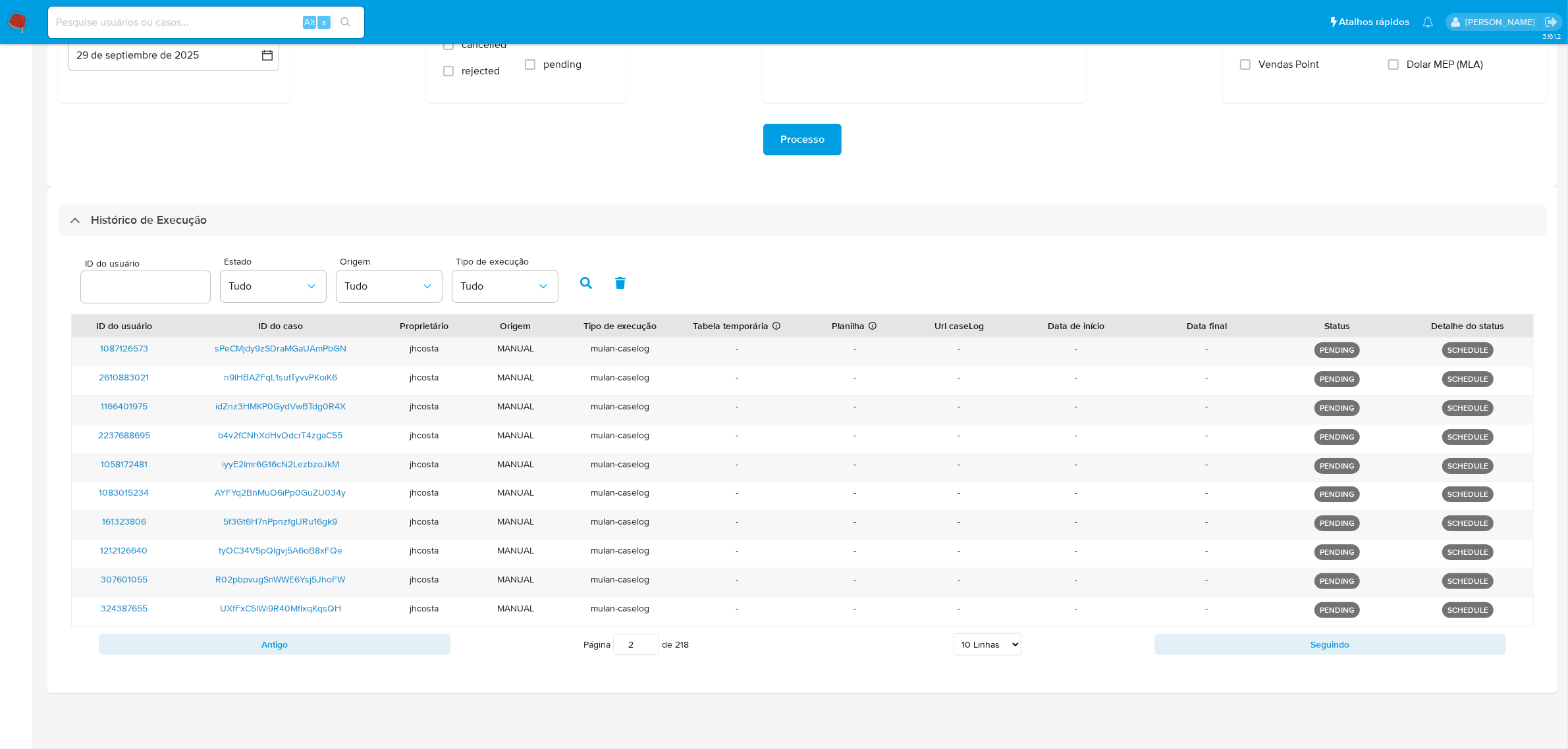
click at [1455, 645] on button "Seguindo" at bounding box center [1331, 644] width 352 height 21
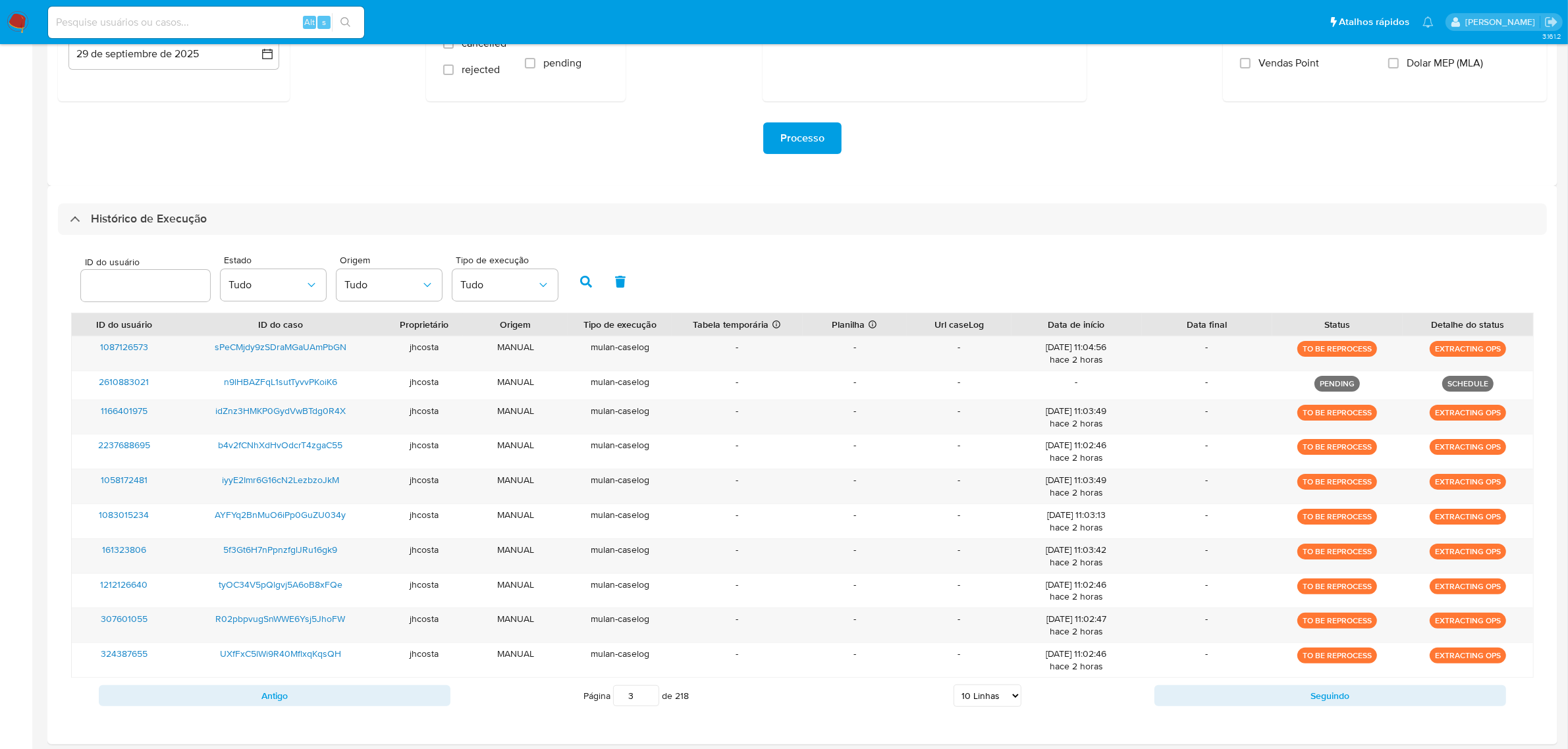
click at [405, 684] on div "Antigo Página 3 de 218 5 Linhas 10 Linhas 20 Linhas 25 Linhas 50 Linhas 100 Lin…" at bounding box center [802, 696] width 1462 height 35
click at [403, 690] on button "Antigo" at bounding box center [274, 695] width 352 height 21
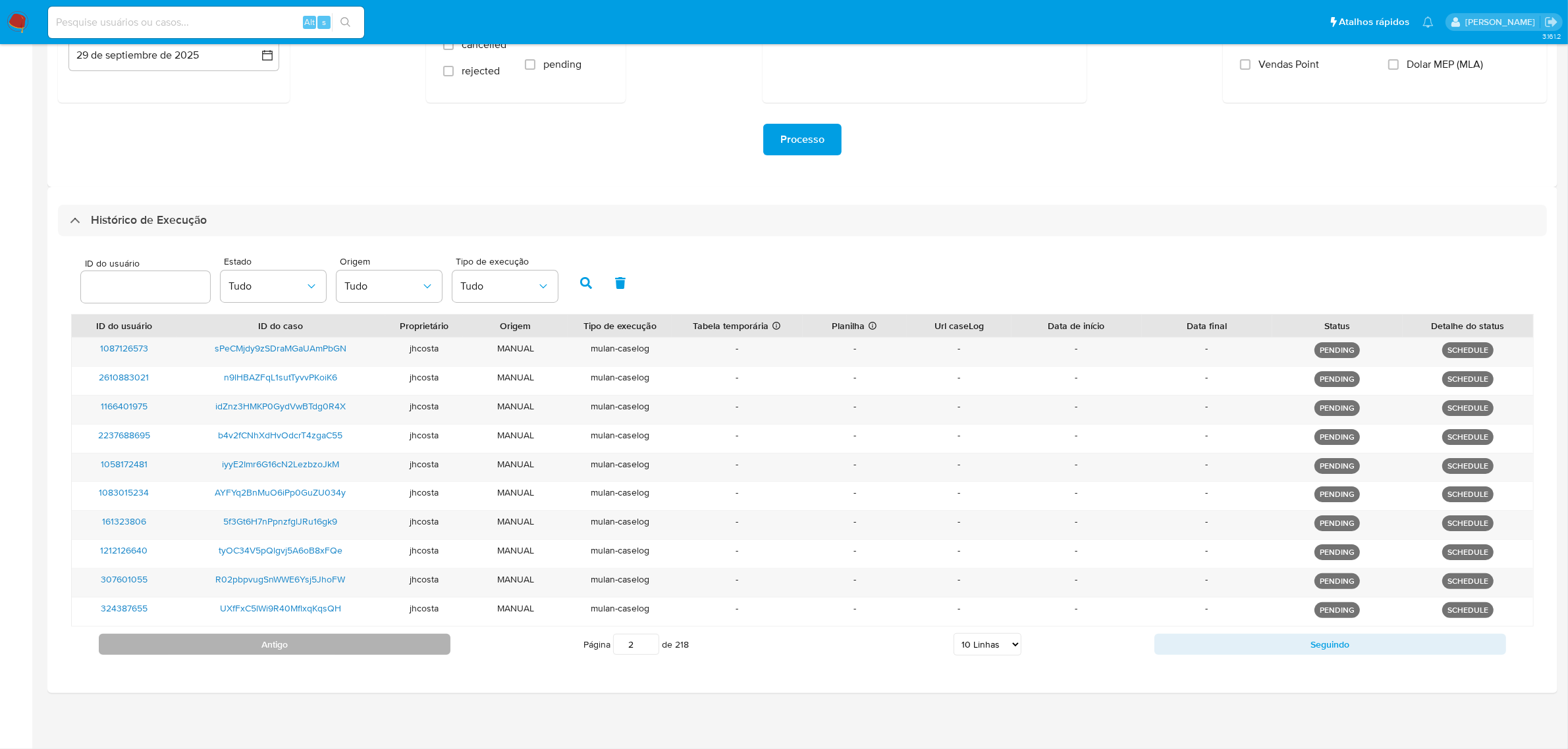
click at [403, 690] on div "Histórico de Execução ID do usuário Estado Tudo Origem Tudo Tipo de execução Tu…" at bounding box center [803, 440] width 1510 height 506
click at [386, 637] on button "Antigo" at bounding box center [274, 644] width 352 height 21
type input "1"
